Goal: Task Accomplishment & Management: Manage account settings

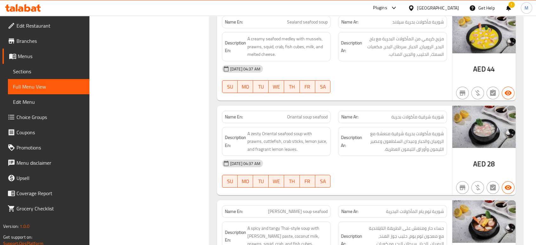
scroll to position [2454, 0]
click at [395, 9] on icon at bounding box center [394, 8] width 4 height 3
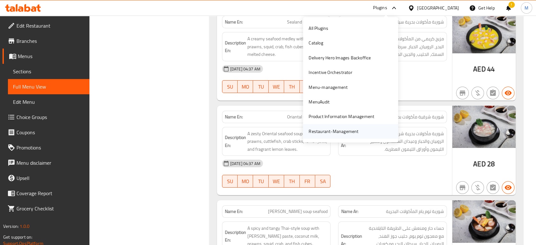
click at [322, 130] on div "Restaurant-Management" at bounding box center [334, 131] width 50 height 7
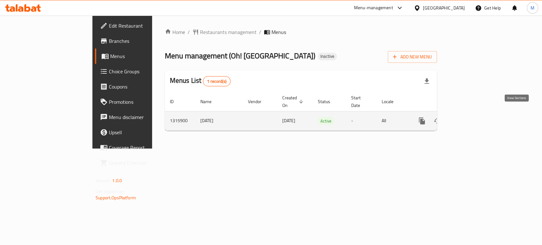
click at [471, 117] on icon "enhanced table" at bounding box center [468, 121] width 8 height 8
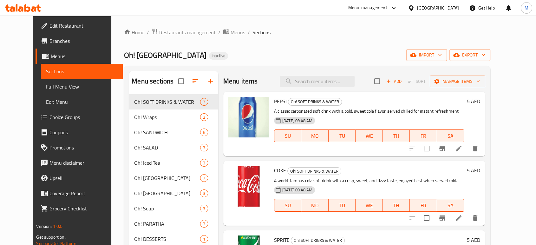
scroll to position [204, 0]
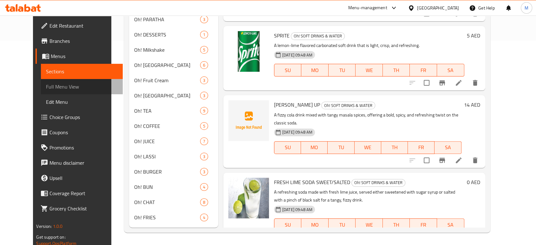
click at [46, 84] on span "Full Menu View" at bounding box center [81, 87] width 71 height 8
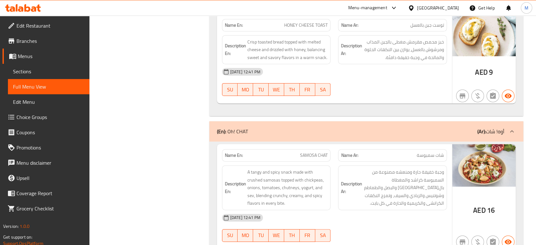
scroll to position [9924, 0]
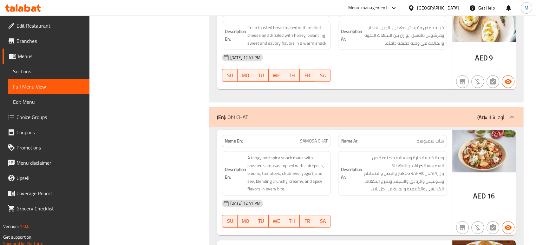
click at [370, 196] on div "[DATE] 12:41 PM" at bounding box center [334, 203] width 233 height 15
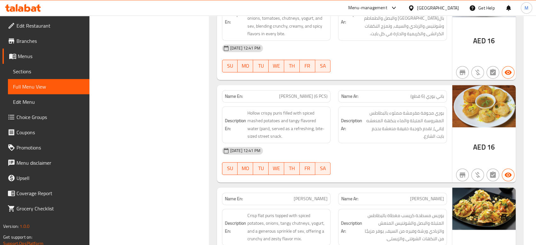
scroll to position [10093, 0]
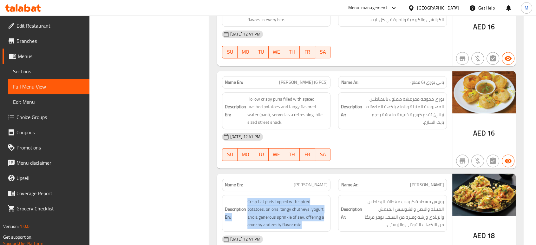
drag, startPoint x: 303, startPoint y: 173, endPoint x: 245, endPoint y: 153, distance: 62.1
click at [245, 198] on h6 "Description En: Crisp flat puris topped with spiced potatoes, onions, tangy chu…" at bounding box center [276, 213] width 103 height 31
copy h6 "En: Crisp flat puris topped with spiced potatoes, onions, tangy chutneys, yogur…"
click at [47, 67] on link "Sections" at bounding box center [49, 71] width 82 height 15
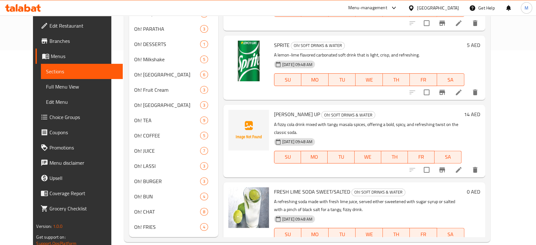
scroll to position [202, 0]
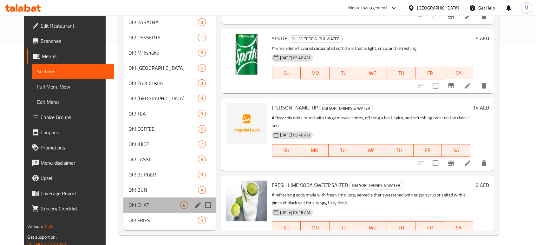
click at [148, 199] on div "Oh! CHAT 8" at bounding box center [169, 204] width 93 height 15
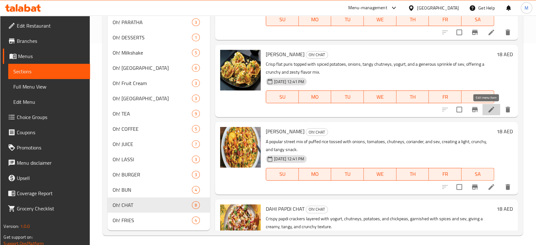
click at [488, 106] on icon at bounding box center [492, 110] width 8 height 8
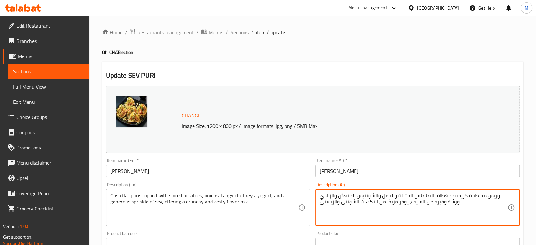
click at [392, 203] on textarea "بوريس مسطحة كريسب مغطاة بالبطاطس المتبلة والبصل والشوتنيس المنعش والزبادي ورشة …" at bounding box center [414, 208] width 188 height 30
paste textarea "[PERSON_NAME] ومسطح مغطى بالبطاطس المتبلة والبصل والصلصات الحارة واللبن ورشة سخ…"
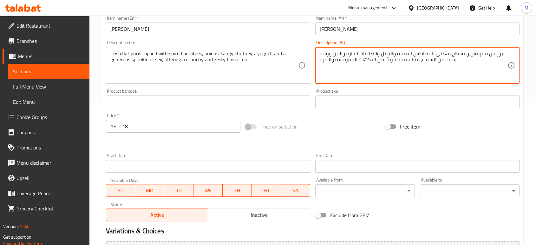
scroll to position [142, 0]
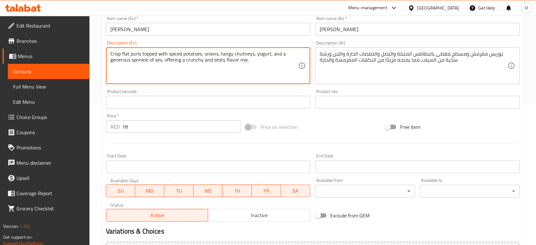
click at [217, 60] on textarea "Crisp flat puris topped with spiced potatoes, onions, tangy chutneys, yogurt, a…" at bounding box center [204, 66] width 188 height 30
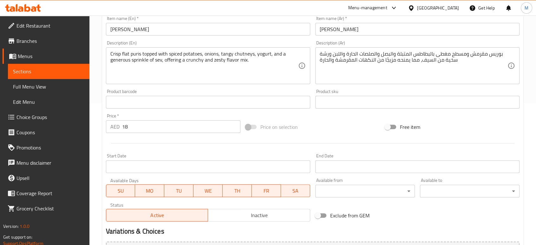
click at [317, 68] on div "بوريس مقرمش ومسطح مغطى بالبطاطس المتبلة والبصل والصلصات الحارة واللبن ورشة سخية…" at bounding box center [418, 65] width 204 height 37
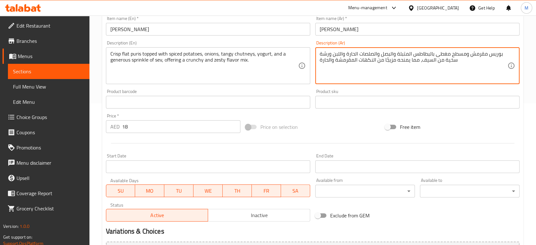
click at [317, 61] on div "بوريس مقرمش ومسطح مغطى بالبطاطس المتبلة والبصل والصلصات الحارة واللبن ورشة سخية…" at bounding box center [418, 65] width 204 height 37
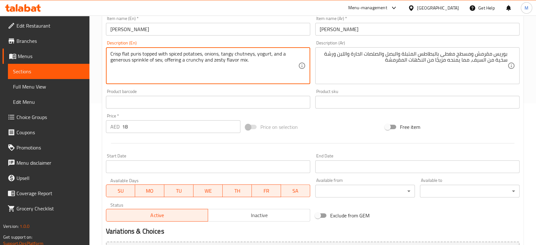
drag, startPoint x: 184, startPoint y: 58, endPoint x: 247, endPoint y: 60, distance: 62.2
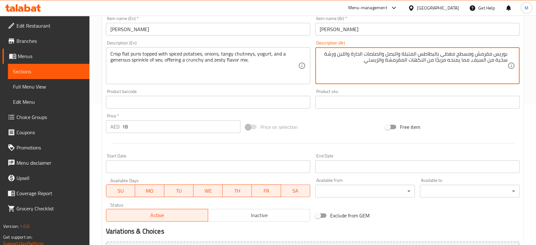
scroll to position [212, 0]
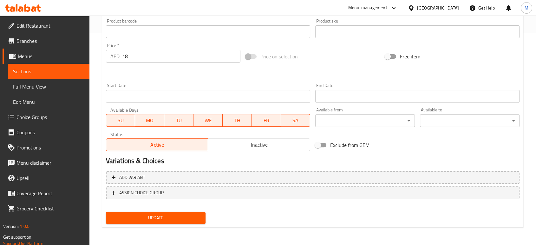
type textarea "بوريس مقرمش ومسطح مغطى بالبطاطس المتبلة والبصل والصلصات الحارة واللبن ورشة سخية…"
click at [156, 211] on div "Update" at bounding box center [155, 218] width 105 height 17
click at [44, 90] on span "Full Menu View" at bounding box center [48, 87] width 71 height 8
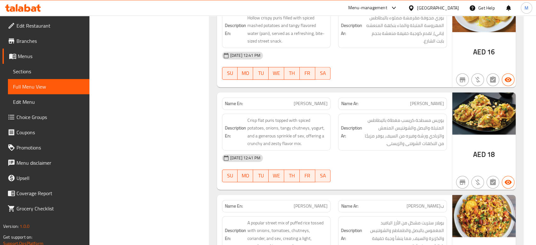
scroll to position [10186, 0]
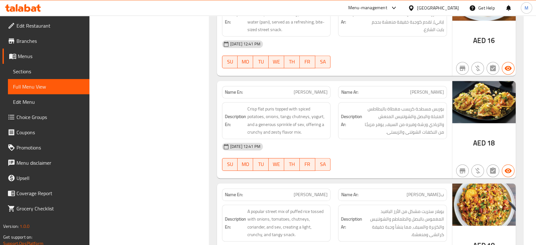
click at [340, 242] on div "[DATE] 12:41 PM" at bounding box center [334, 249] width 233 height 15
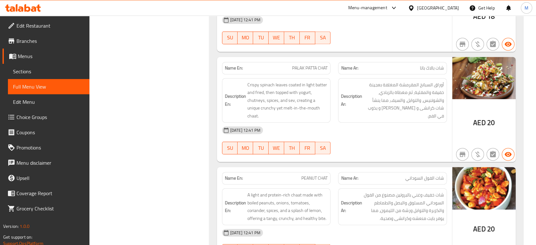
scroll to position [10581, 0]
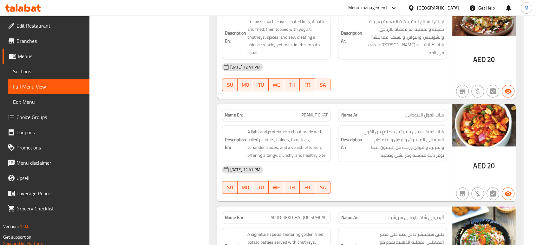
click at [398, 162] on div "[DATE] 12:41 PM SU MO TU WE TH FR SA" at bounding box center [334, 180] width 233 height 36
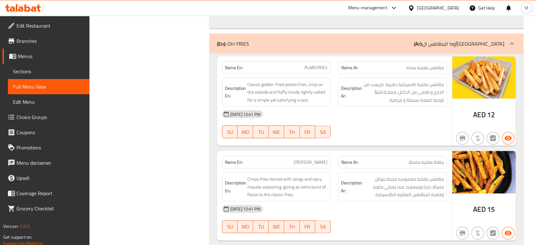
scroll to position [10877, 0]
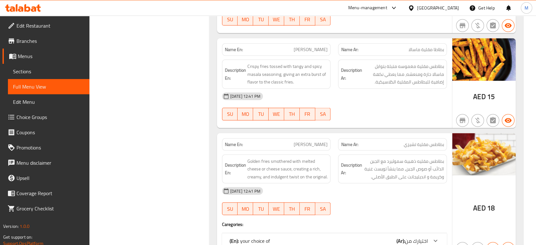
scroll to position [10990, 0]
click at [300, 233] on div "(En): your choice of (Ar): اختيارك من" at bounding box center [334, 240] width 225 height 15
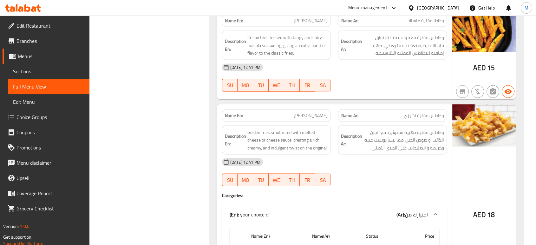
scroll to position [11032, 0]
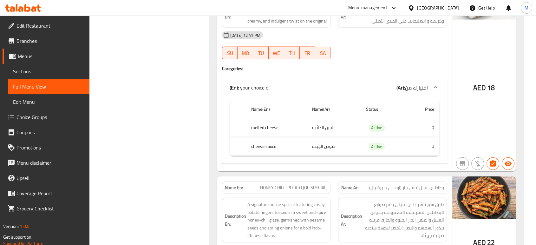
scroll to position [11147, 0]
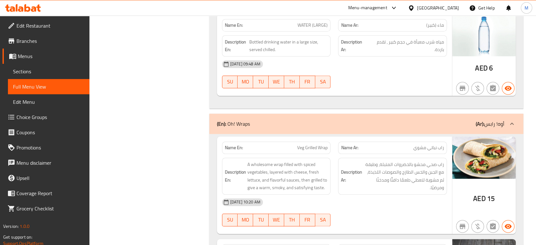
scroll to position [2071, 0]
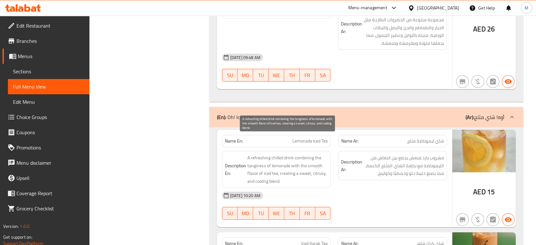
click at [268, 154] on span "A refreshing chilled drink combining the tanginess of lemonade with the smooth …" at bounding box center [288, 169] width 81 height 31
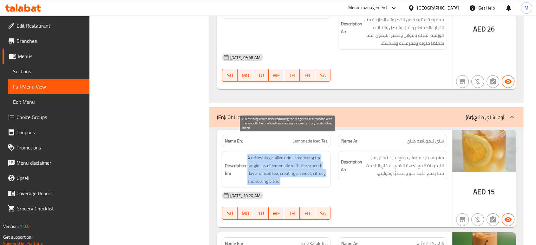
click at [268, 154] on span "A refreshing chilled drink combining the tanginess of lemonade with the smooth …" at bounding box center [288, 169] width 81 height 31
copy span "A refreshing chilled drink combining the tanginess of lemonade with the smooth …"
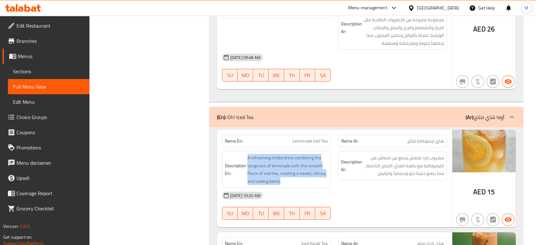
click at [26, 73] on span "Sections" at bounding box center [48, 72] width 71 height 8
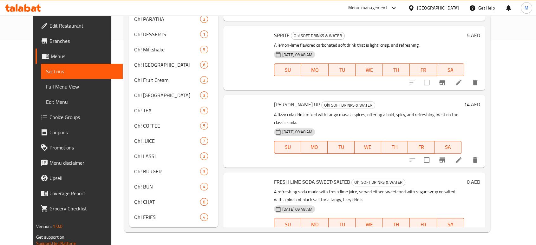
scroll to position [89, 0]
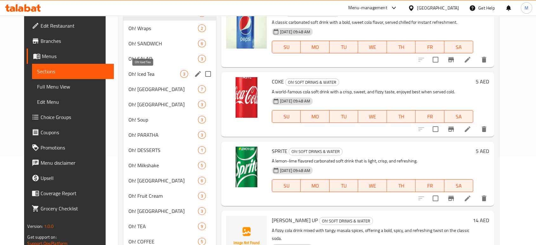
click at [150, 74] on span "Oh! Iced Tea" at bounding box center [155, 74] width 52 height 8
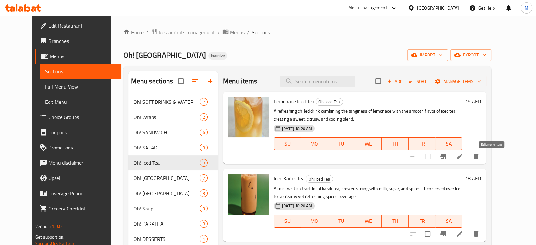
click at [464, 158] on icon at bounding box center [460, 157] width 8 height 8
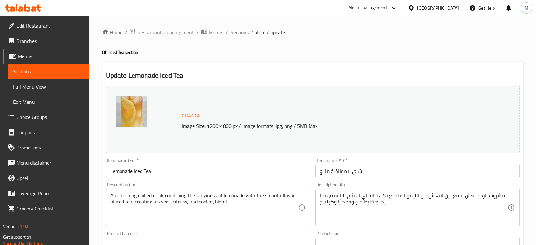
click at [410, 210] on div "Home / Restaurants management / Menus / Sections / item / update Oh! Iced Tea s…" at bounding box center [313, 236] width 422 height 417
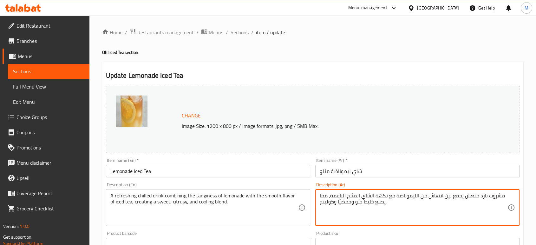
click at [370, 203] on textarea "مشروب بارد منعش يجمع بين انتعاش من الليموناضة مع نكهة الشاي المثلج الناعمة، مما…" at bounding box center [414, 208] width 188 height 30
click at [408, 210] on textarea "مشروب بارد منعش يجمع بين انتعاش من الليموناضة مع نكهة الشاي المثلج الناعمة، مما…" at bounding box center [414, 208] width 188 height 30
type textarea "مشروب منعش ومبرد يجمع بين طعم الليمون الحامض ونكهة الشاي المثلج الناعمة، ليخلق …"
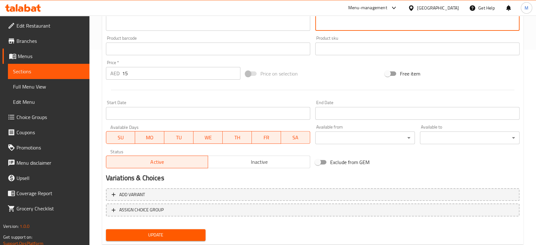
scroll to position [212, 0]
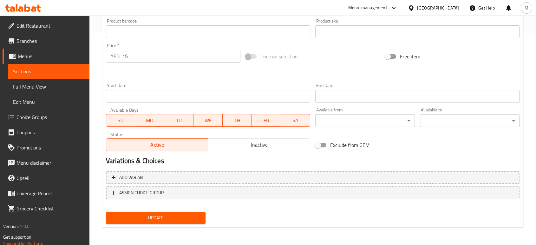
click at [183, 219] on span "Update" at bounding box center [156, 218] width 90 height 8
click at [142, 221] on span "Update" at bounding box center [156, 218] width 90 height 8
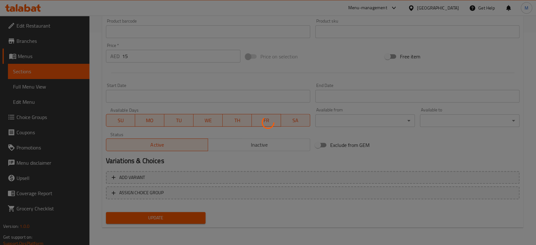
scroll to position [0, 0]
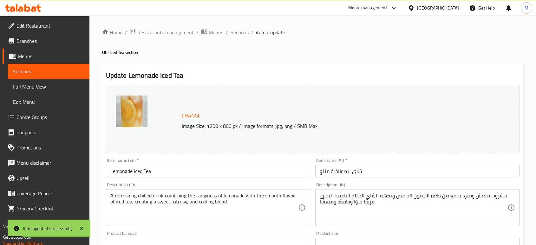
click at [28, 88] on span "Full Menu View" at bounding box center [48, 87] width 71 height 8
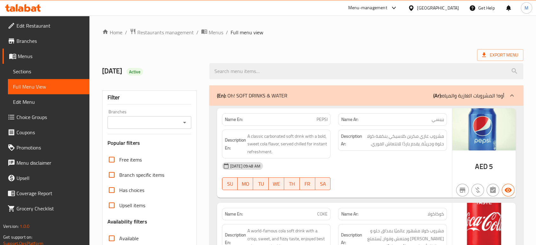
scroll to position [2096, 0]
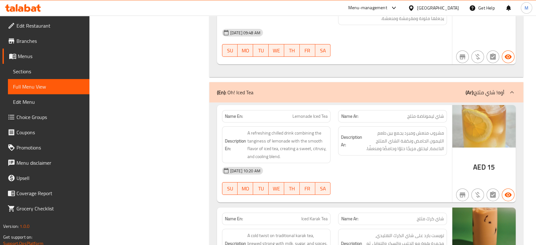
click at [401, 163] on div "[DATE] 10:20 AM" at bounding box center [334, 170] width 233 height 15
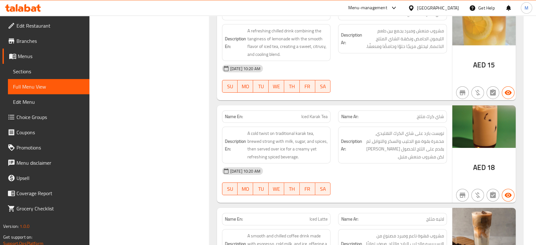
scroll to position [4587, 0]
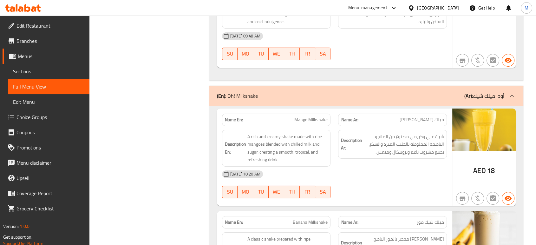
click at [372, 169] on div "[DATE] 10:20 AM SU MO TU WE TH FR SA" at bounding box center [334, 185] width 233 height 36
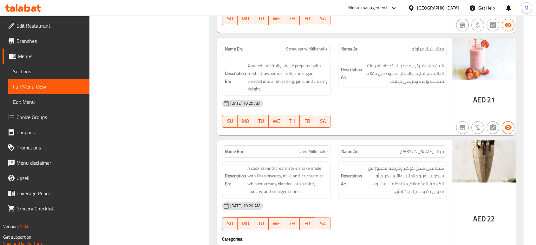
scroll to position [4968, 0]
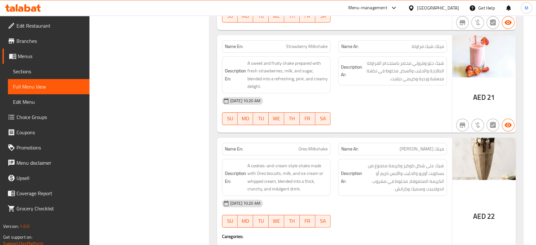
click at [398, 196] on div "[DATE] 10:20 AM SU MO TU WE TH FR SA" at bounding box center [334, 214] width 233 height 36
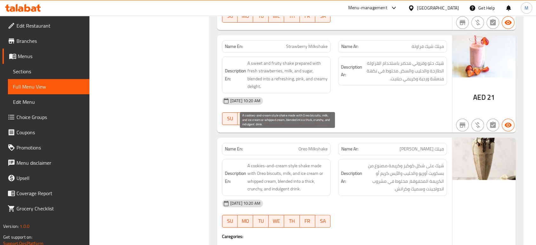
click at [300, 162] on span "A cookies-and-cream style shake made with Oreo biscuits, milk, and ice cream or…" at bounding box center [288, 177] width 81 height 31
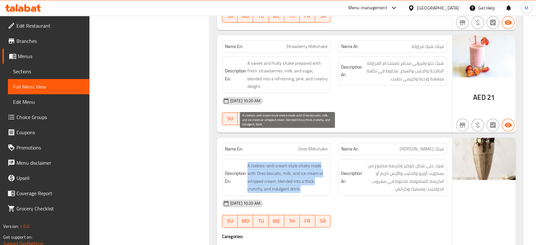
click at [300, 162] on span "A cookies-and-cream style shake made with Oreo biscuits, milk, and ice cream or…" at bounding box center [288, 177] width 81 height 31
copy span "A cookies-and-cream style shake made with Oreo biscuits, milk, and ice cream or…"
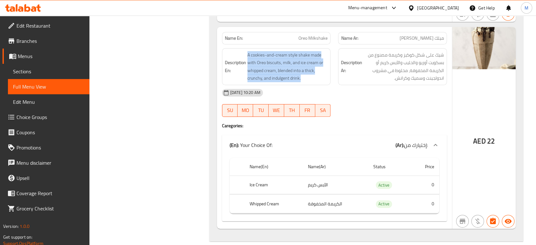
scroll to position [5081, 0]
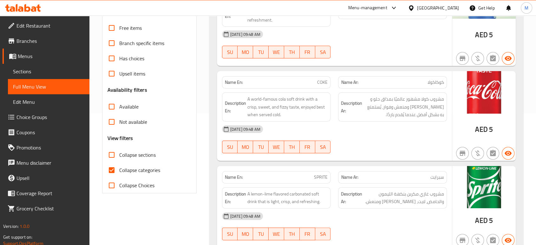
scroll to position [155, 0]
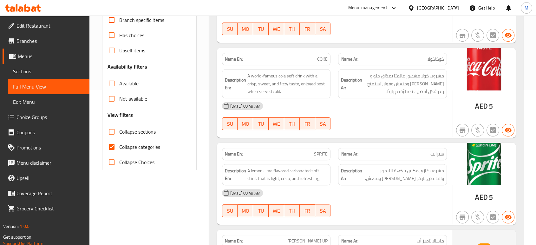
click at [112, 130] on input "Collapse sections" at bounding box center [111, 131] width 15 height 15
checkbox input "true"
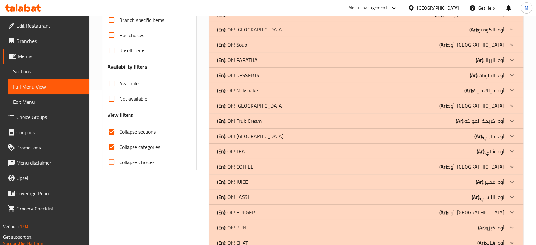
click at [112, 148] on input "Collapse categories" at bounding box center [111, 146] width 15 height 15
checkbox input "false"
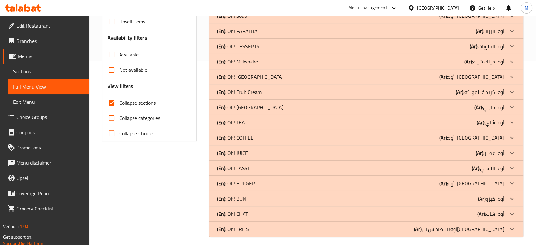
scroll to position [188, 0]
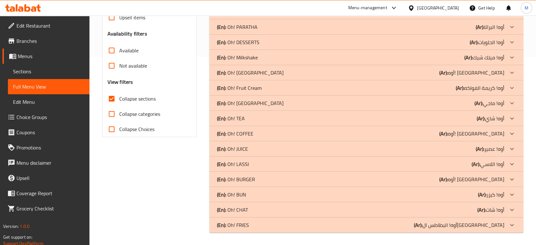
click at [510, 208] on icon at bounding box center [513, 210] width 8 height 8
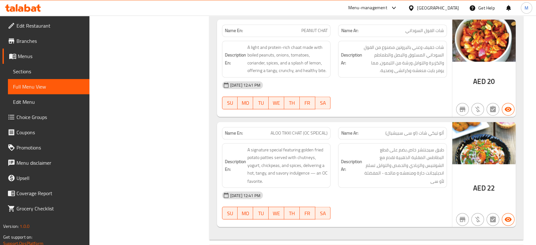
scroll to position [1048, 0]
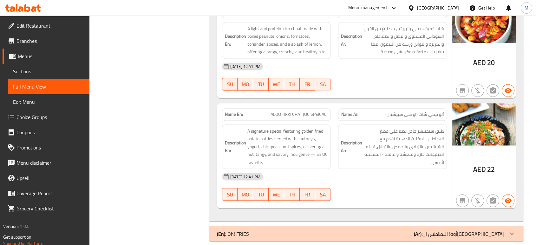
click at [512, 233] on icon at bounding box center [512, 234] width 4 height 2
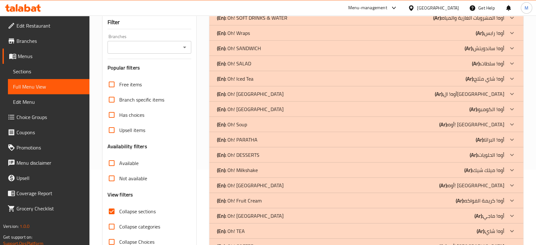
scroll to position [70, 0]
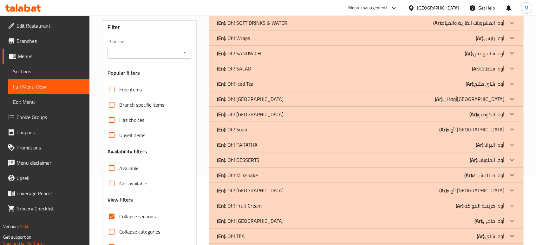
click at [511, 86] on icon at bounding box center [513, 84] width 8 height 8
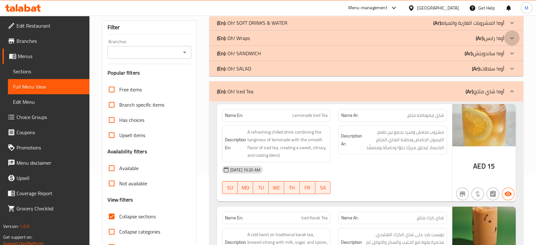
click at [514, 39] on icon at bounding box center [513, 38] width 8 height 8
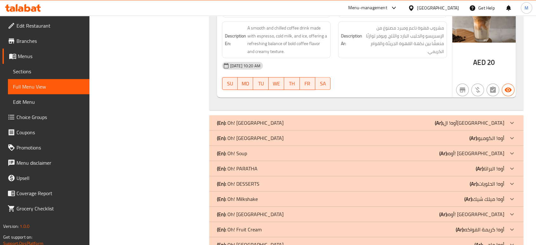
scroll to position [621, 0]
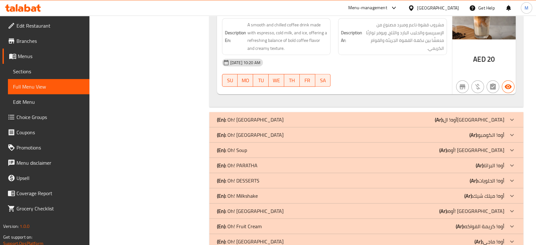
click at [503, 149] on p "(Ar): أوه! [GEOGRAPHIC_DATA]" at bounding box center [472, 150] width 65 height 8
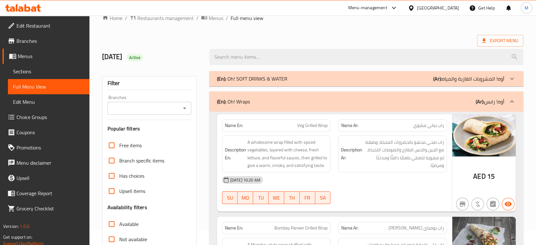
scroll to position [0, 0]
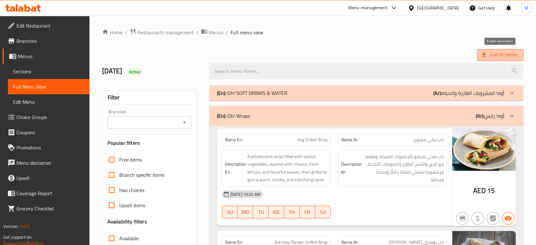
click at [501, 53] on span "Export Menu" at bounding box center [501, 55] width 36 height 8
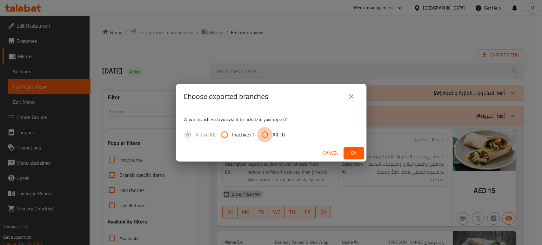
click at [263, 135] on input "All (1)" at bounding box center [264, 134] width 15 height 15
radio input "true"
click at [348, 149] on button "Ok" at bounding box center [353, 153] width 20 height 12
